Goal: Task Accomplishment & Management: Use online tool/utility

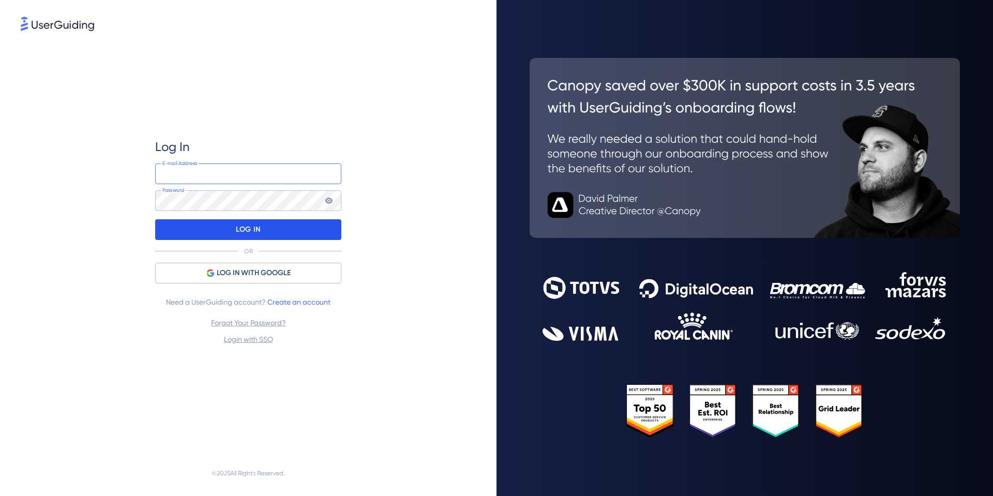
type input "rfreeman@okie811.org"
click at [255, 229] on p "LOG IN" at bounding box center [248, 229] width 24 height 17
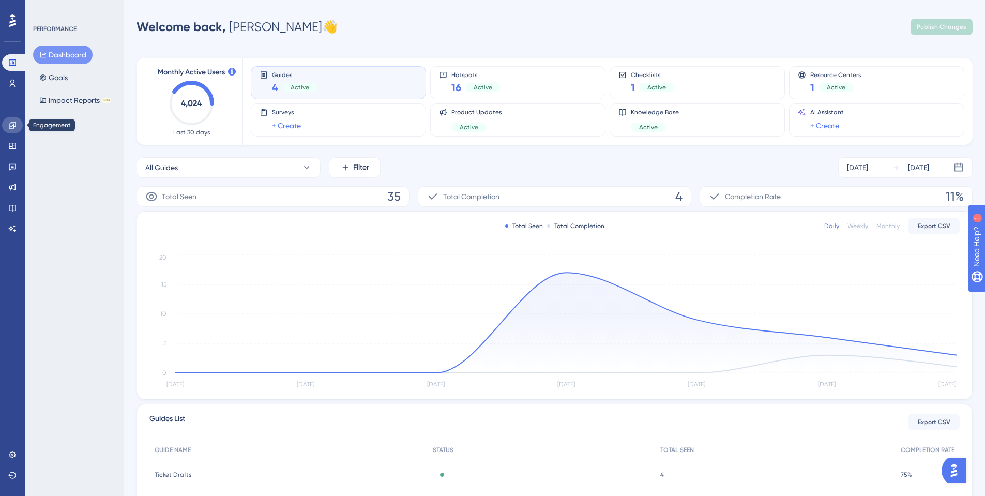
click at [13, 123] on icon at bounding box center [12, 125] width 8 height 8
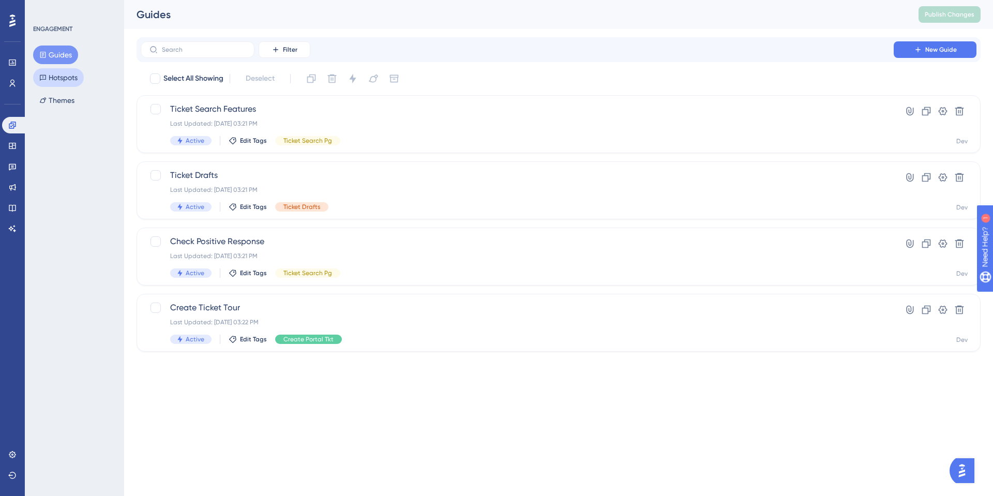
click at [69, 83] on button "Hotspots" at bounding box center [58, 77] width 51 height 19
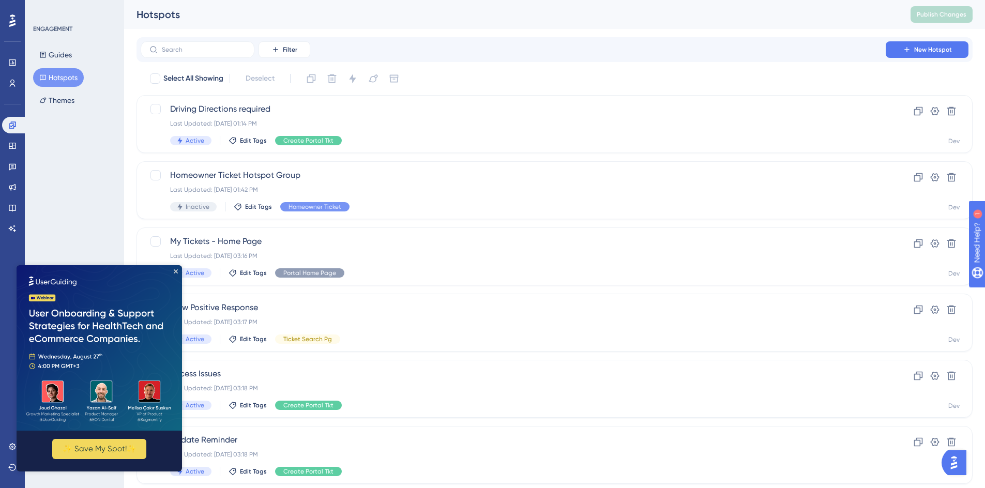
click at [179, 272] on img at bounding box center [100, 348] width 166 height 166
click at [174, 271] on icon "Close Preview" at bounding box center [176, 272] width 4 height 4
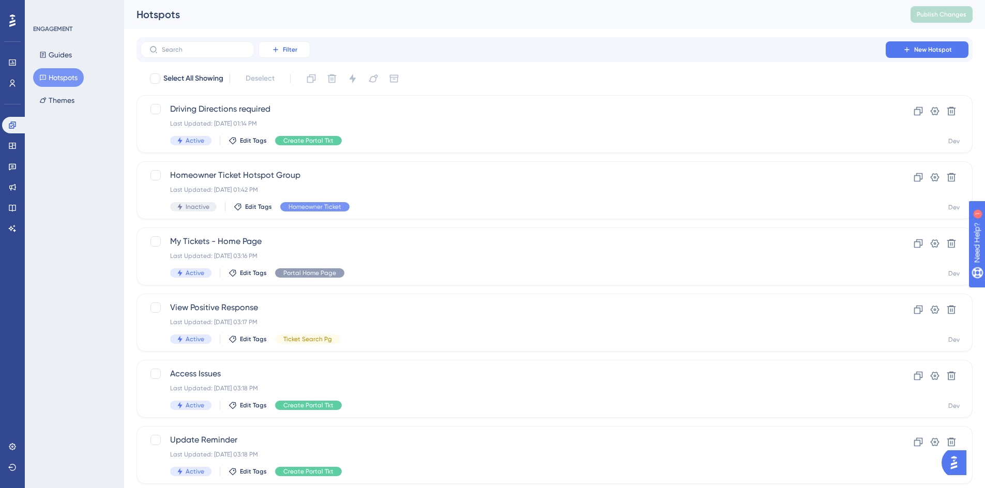
click at [289, 48] on span "Filter" at bounding box center [290, 50] width 14 height 8
click at [286, 82] on span "Tags" at bounding box center [282, 79] width 16 height 12
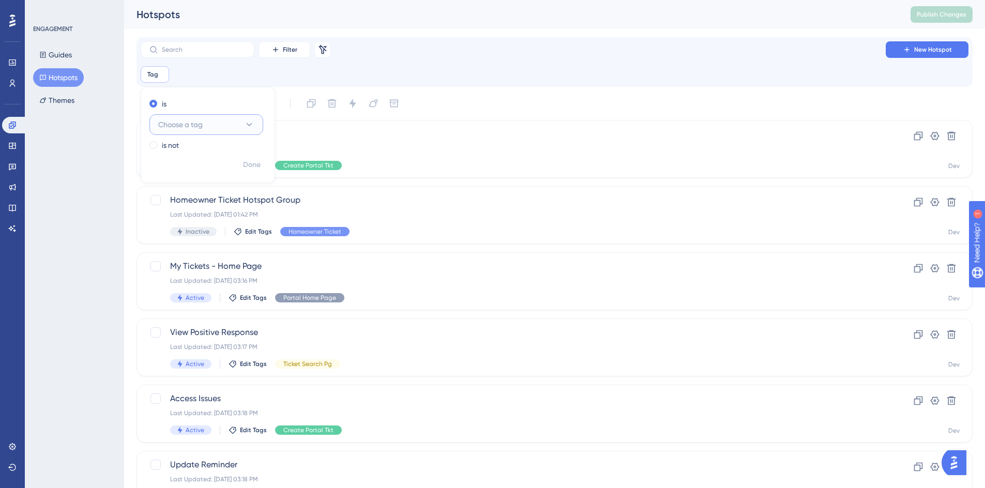
click at [192, 128] on span "Choose a tag" at bounding box center [180, 124] width 44 height 12
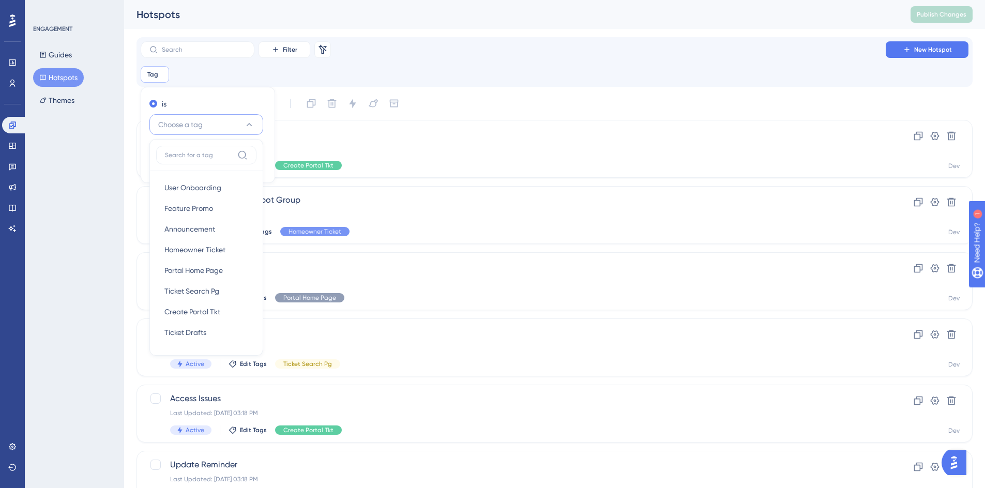
scroll to position [4, 0]
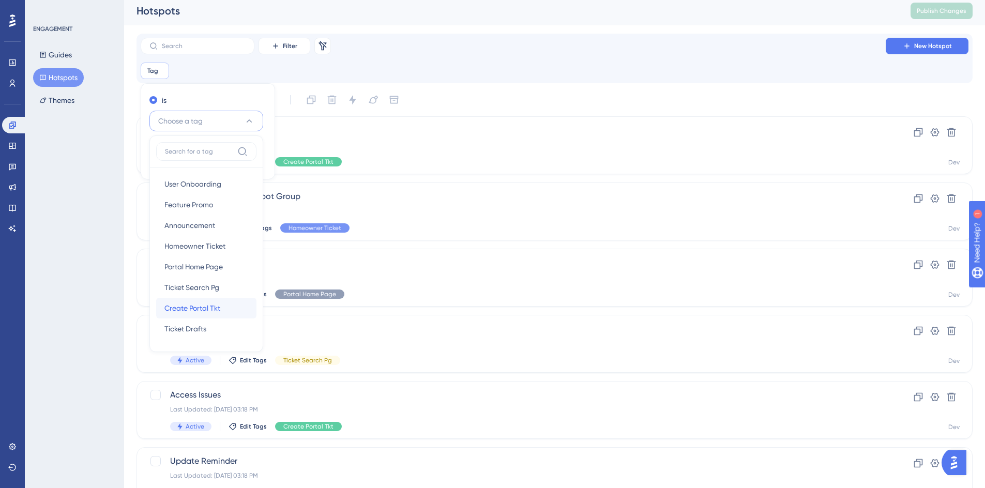
click at [197, 311] on span "Create Portal Tkt" at bounding box center [193, 308] width 56 height 12
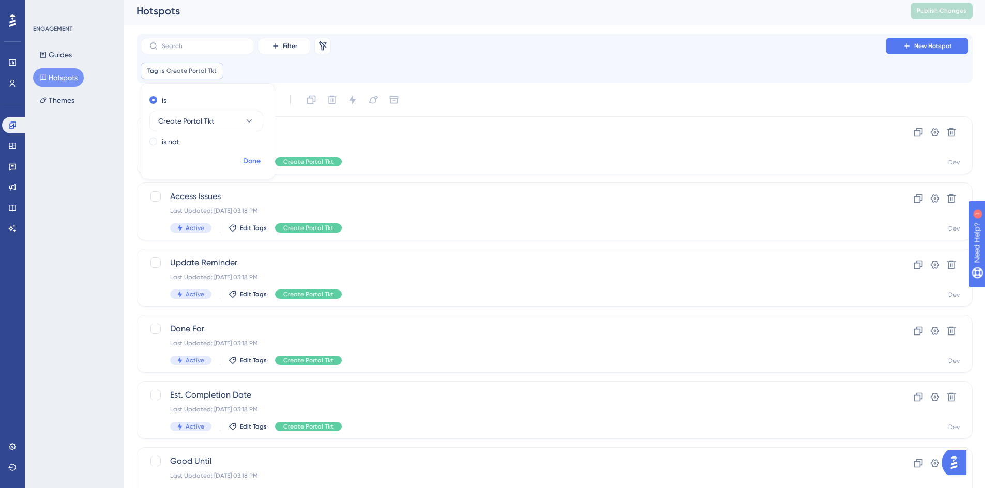
click at [248, 163] on span "Done" at bounding box center [252, 161] width 18 height 12
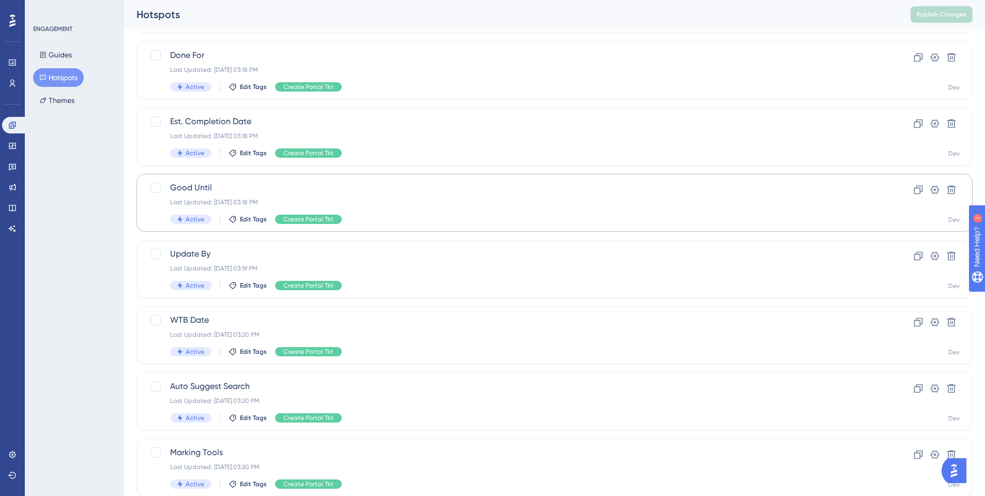
scroll to position [73, 0]
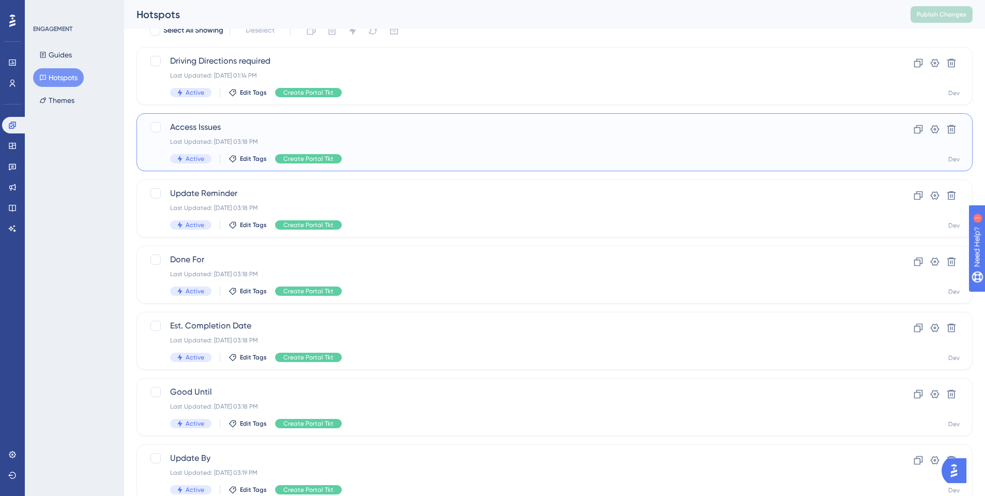
click at [177, 126] on span "Access Issues" at bounding box center [513, 127] width 686 height 12
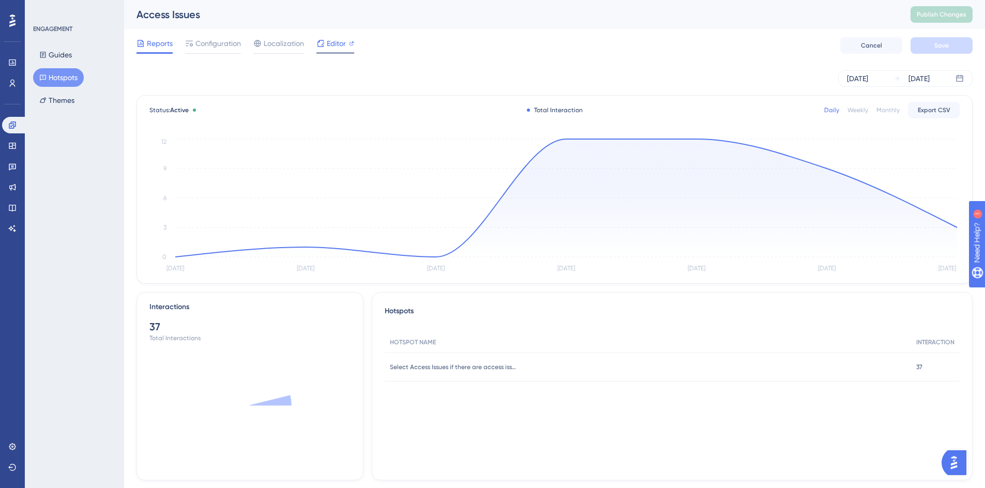
click at [336, 47] on span "Editor" at bounding box center [336, 43] width 19 height 12
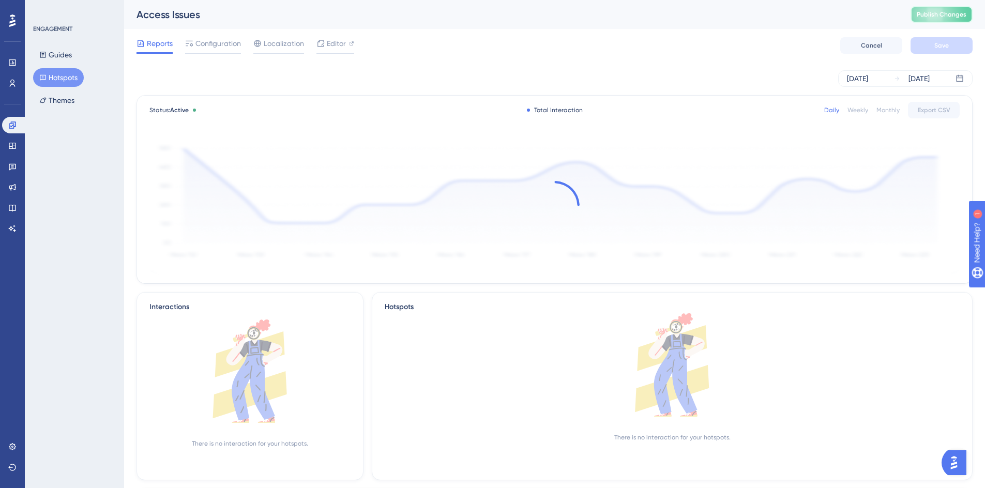
click at [939, 18] on span "Publish Changes" at bounding box center [942, 14] width 50 height 8
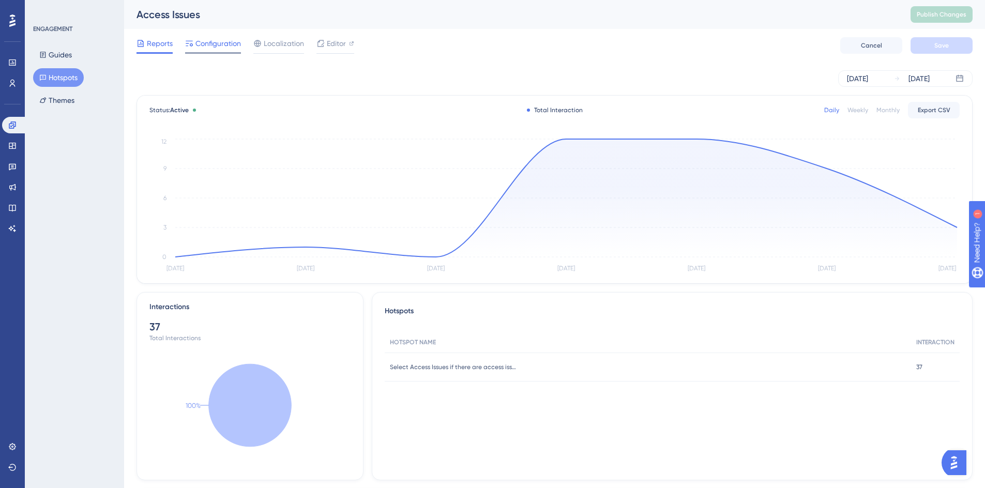
click at [221, 47] on span "Configuration" at bounding box center [219, 43] width 46 height 12
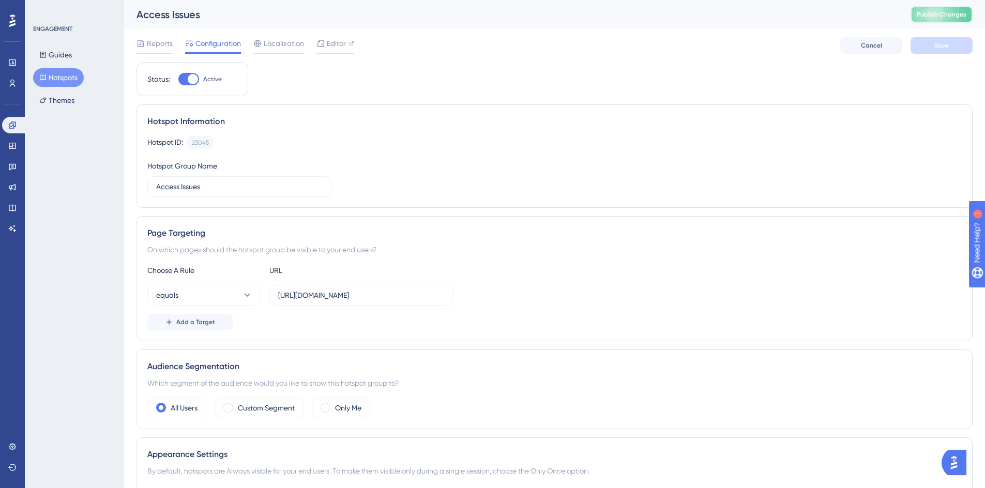
click at [930, 18] on span "Publish Changes" at bounding box center [942, 14] width 50 height 8
click at [939, 11] on span "Publish Changes" at bounding box center [942, 14] width 50 height 8
click at [950, 11] on span "Publish Changes" at bounding box center [942, 14] width 50 height 8
click at [933, 16] on span "Publish Changes" at bounding box center [942, 14] width 50 height 8
click at [935, 14] on span "Publish Changes" at bounding box center [942, 14] width 50 height 8
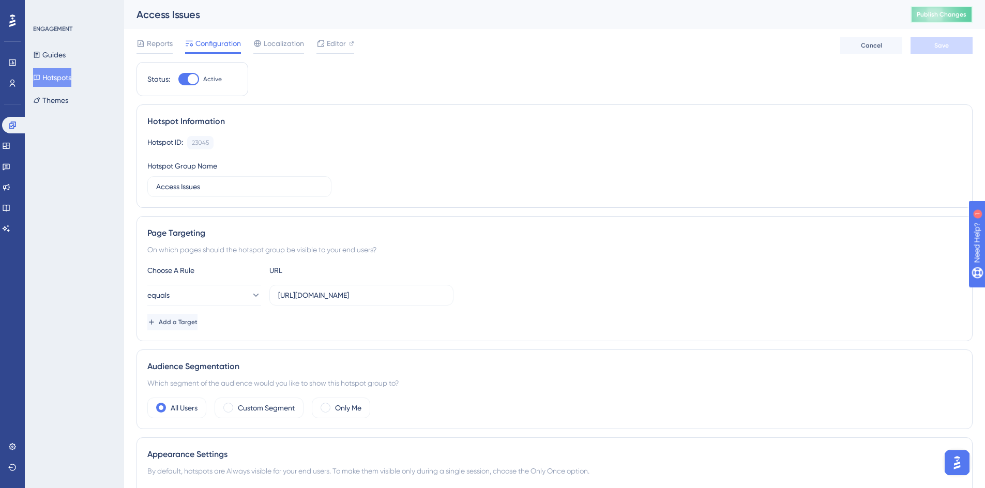
click at [931, 21] on button "Publish Changes" at bounding box center [942, 14] width 62 height 17
click at [959, 12] on span "Publish Changes" at bounding box center [942, 14] width 50 height 8
